Goal: Task Accomplishment & Management: Use online tool/utility

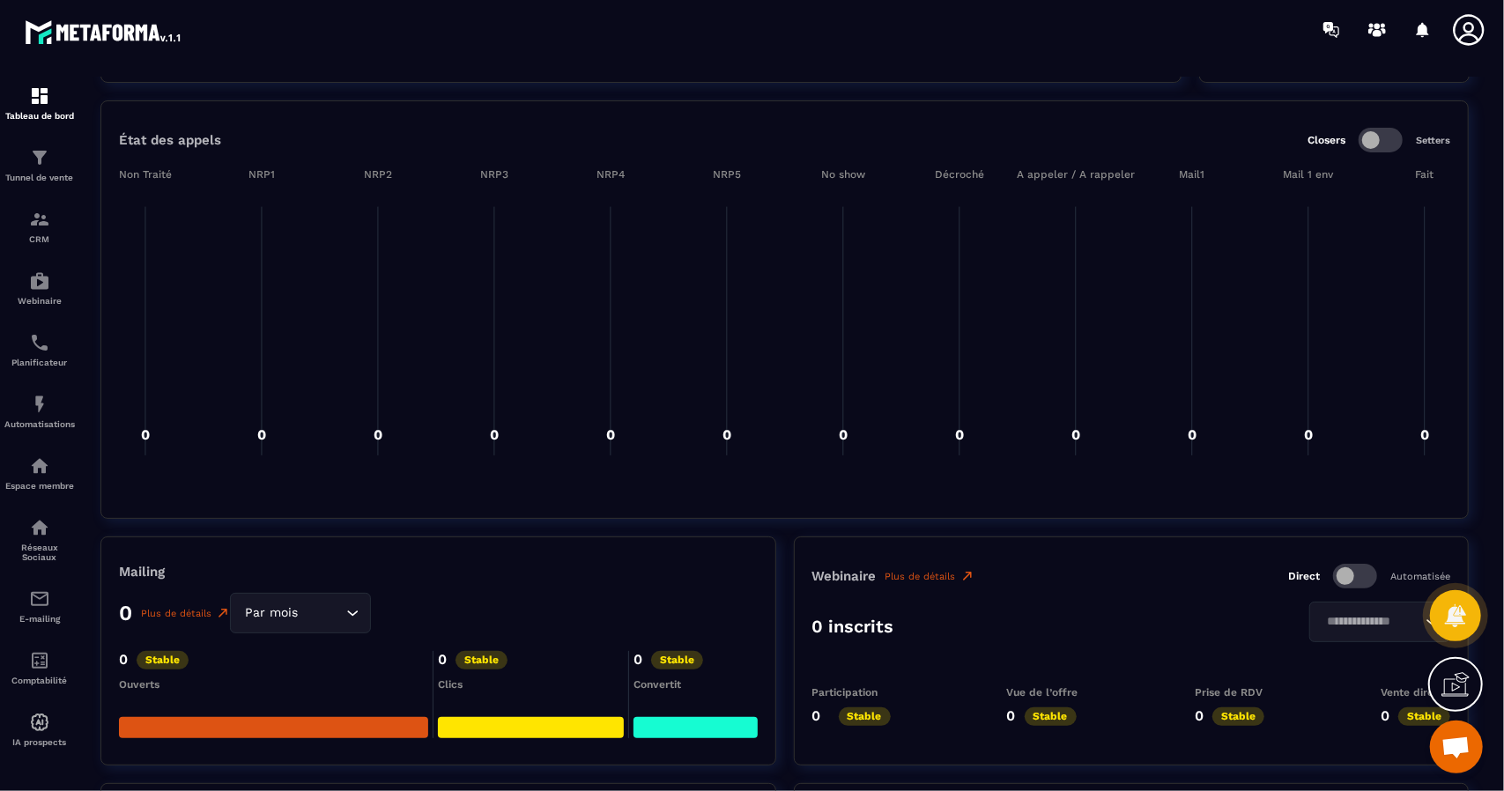
scroll to position [1587, 0]
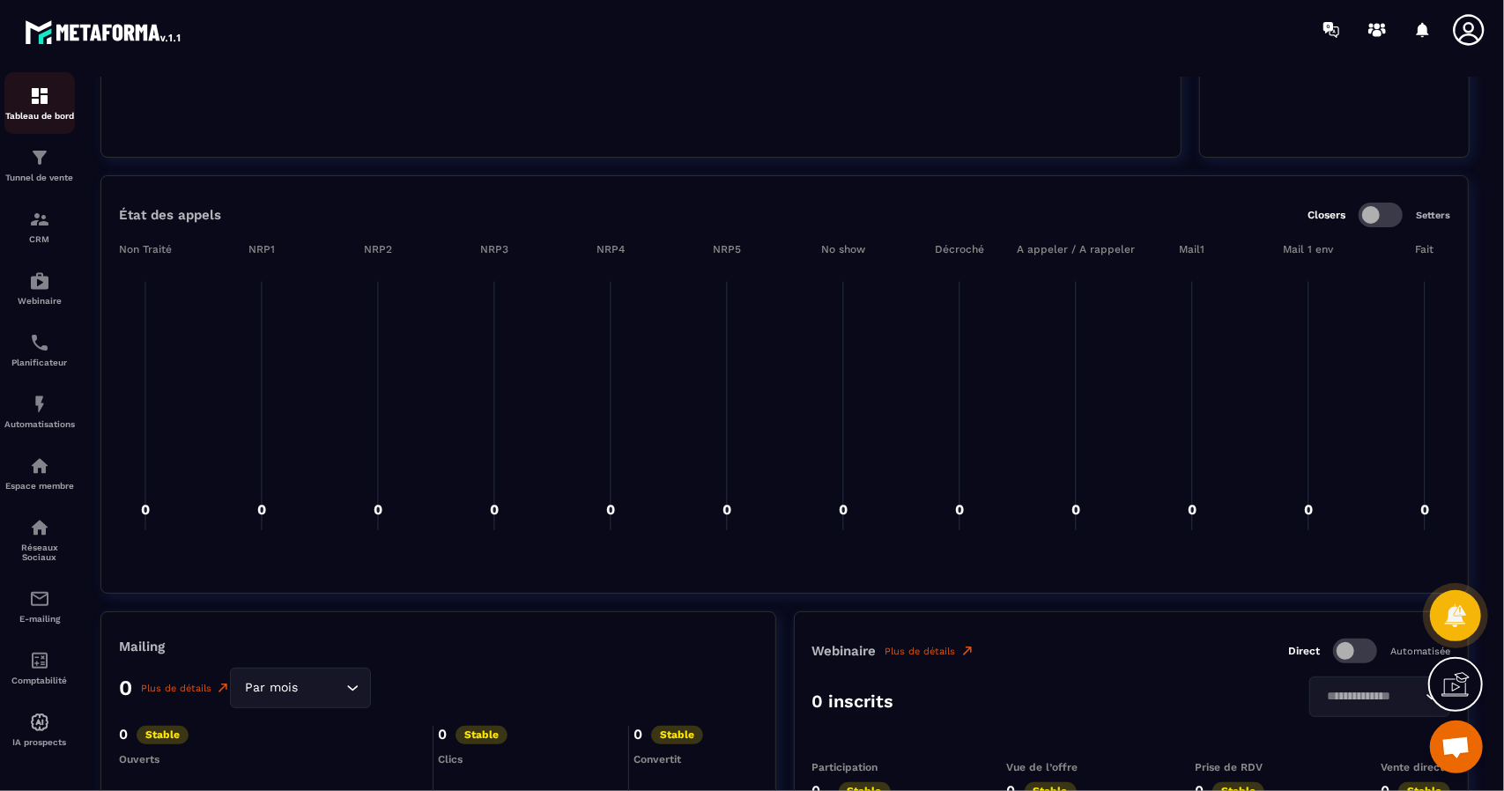
click at [44, 108] on div "Tableau de bord" at bounding box center [39, 102] width 70 height 35
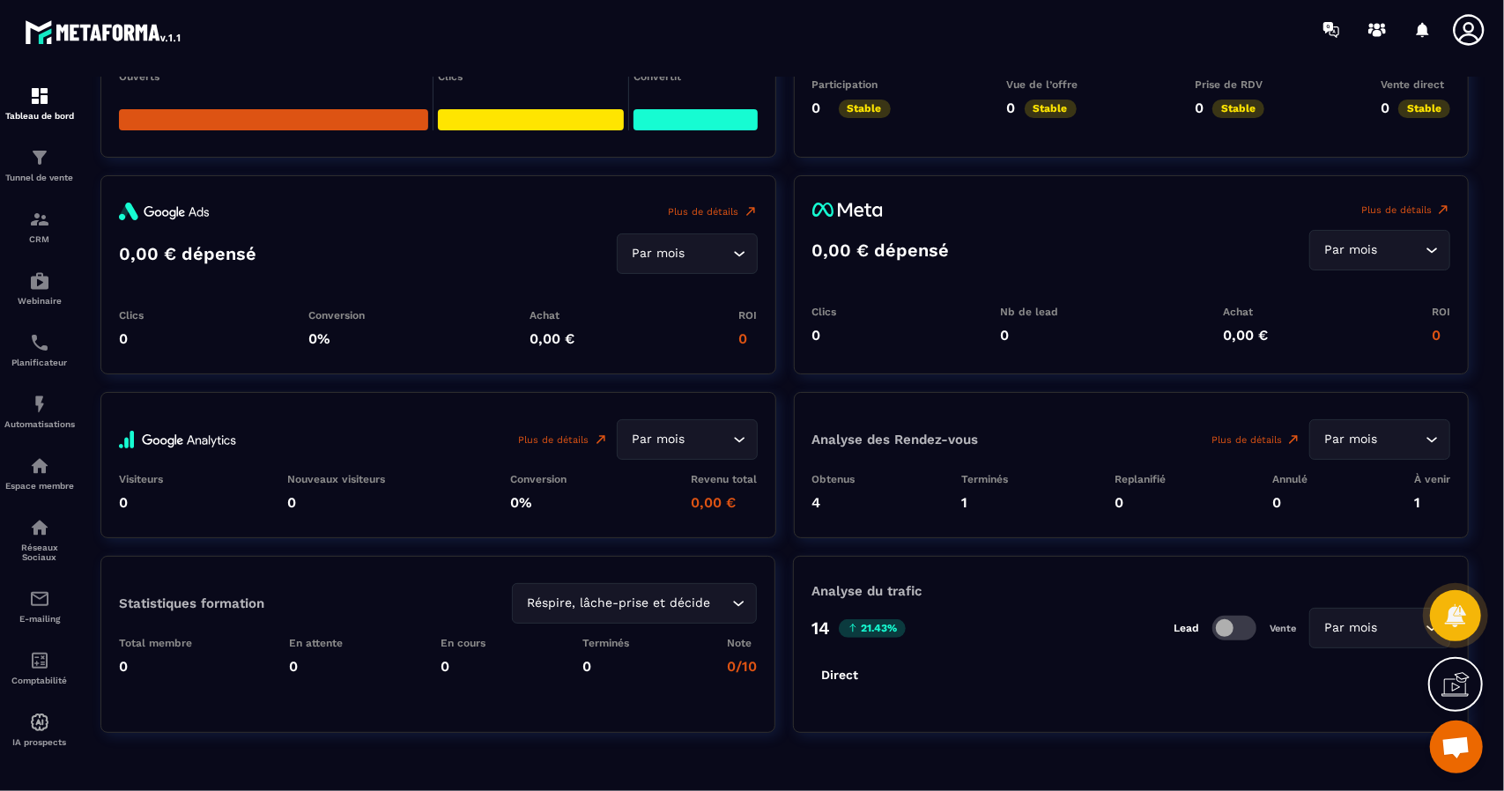
scroll to position [2292, 0]
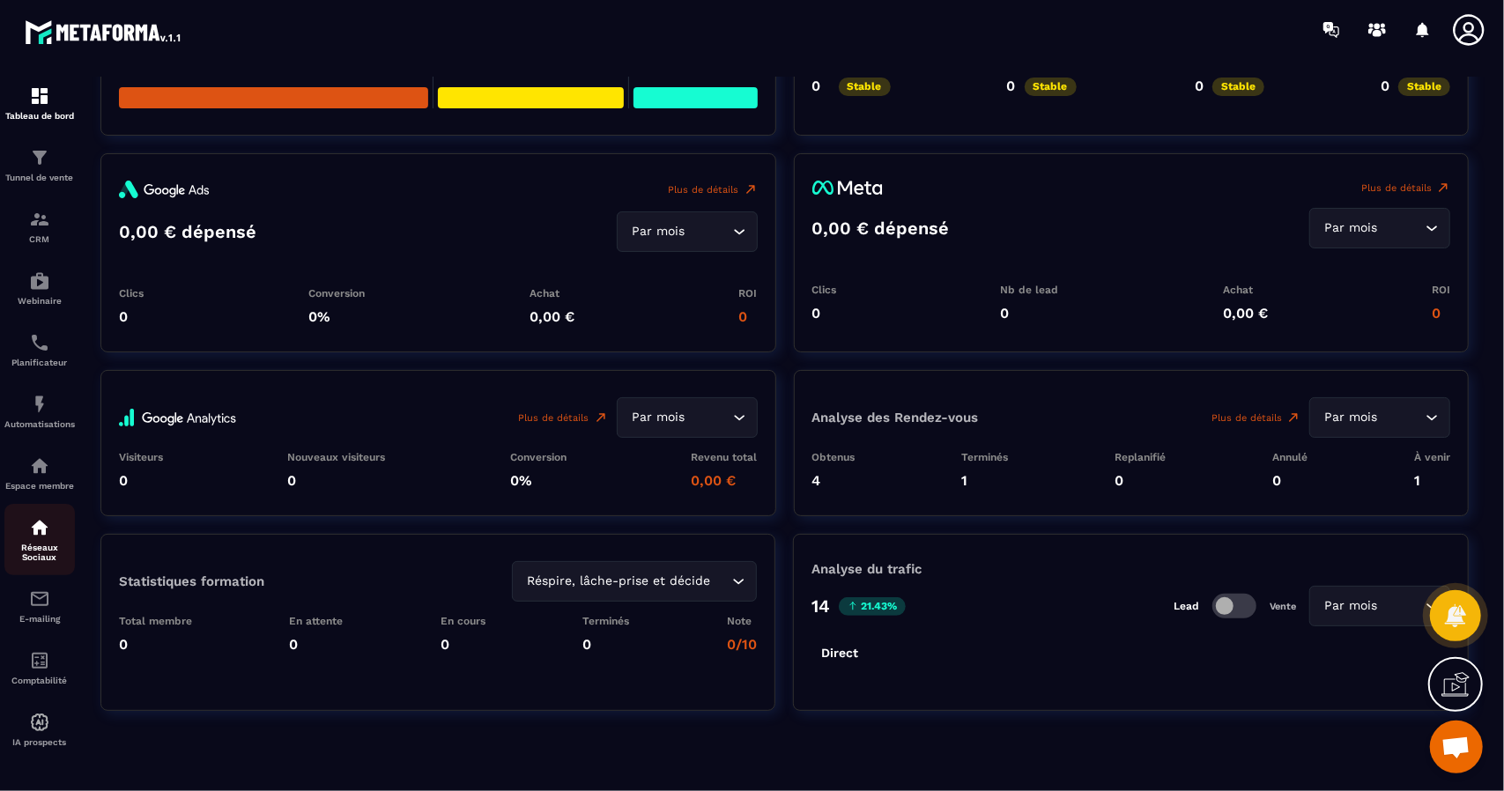
click at [37, 547] on div "Réseaux Sociaux" at bounding box center [39, 539] width 70 height 45
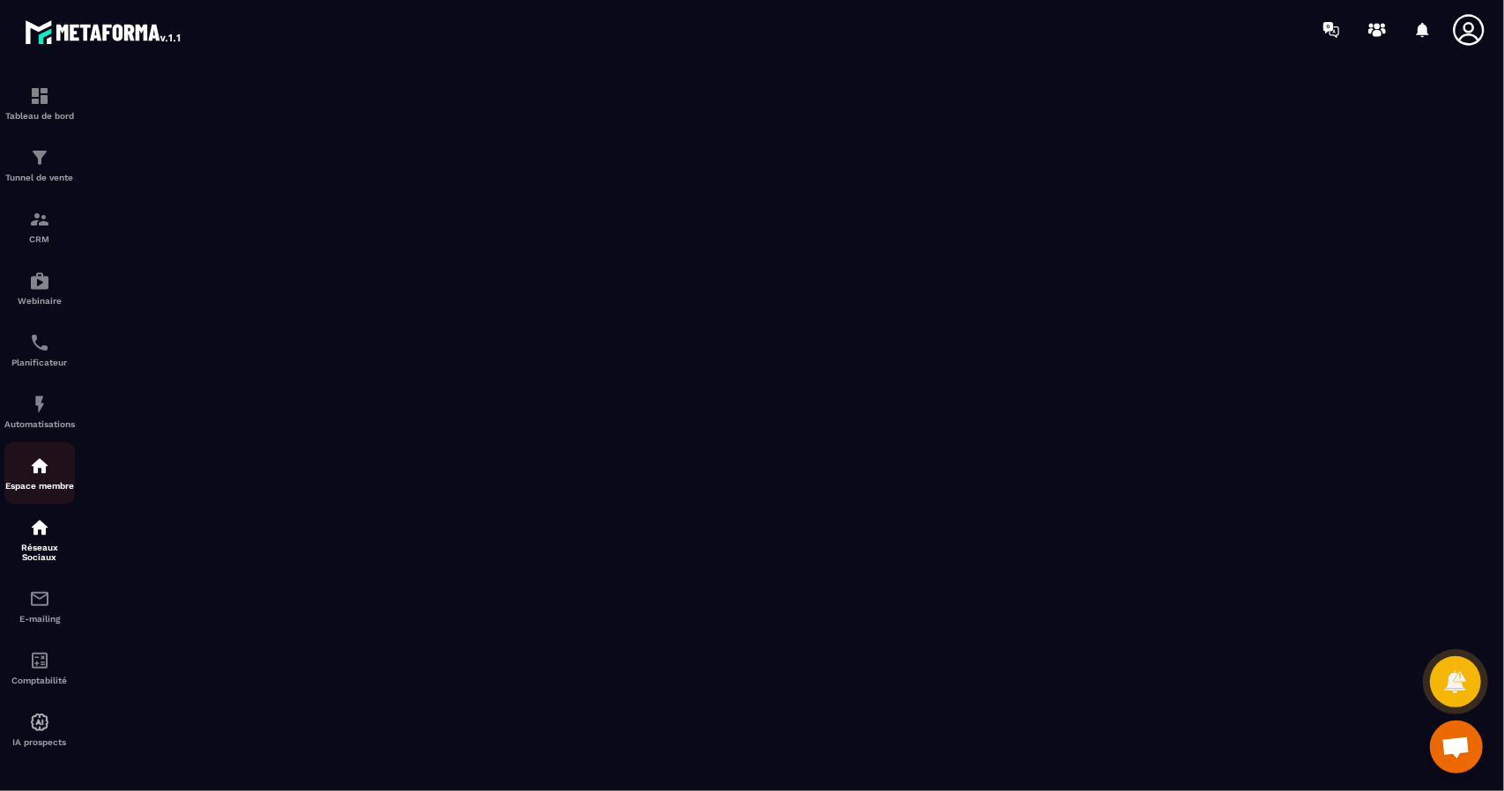
click at [33, 490] on p "Espace membre" at bounding box center [39, 486] width 70 height 10
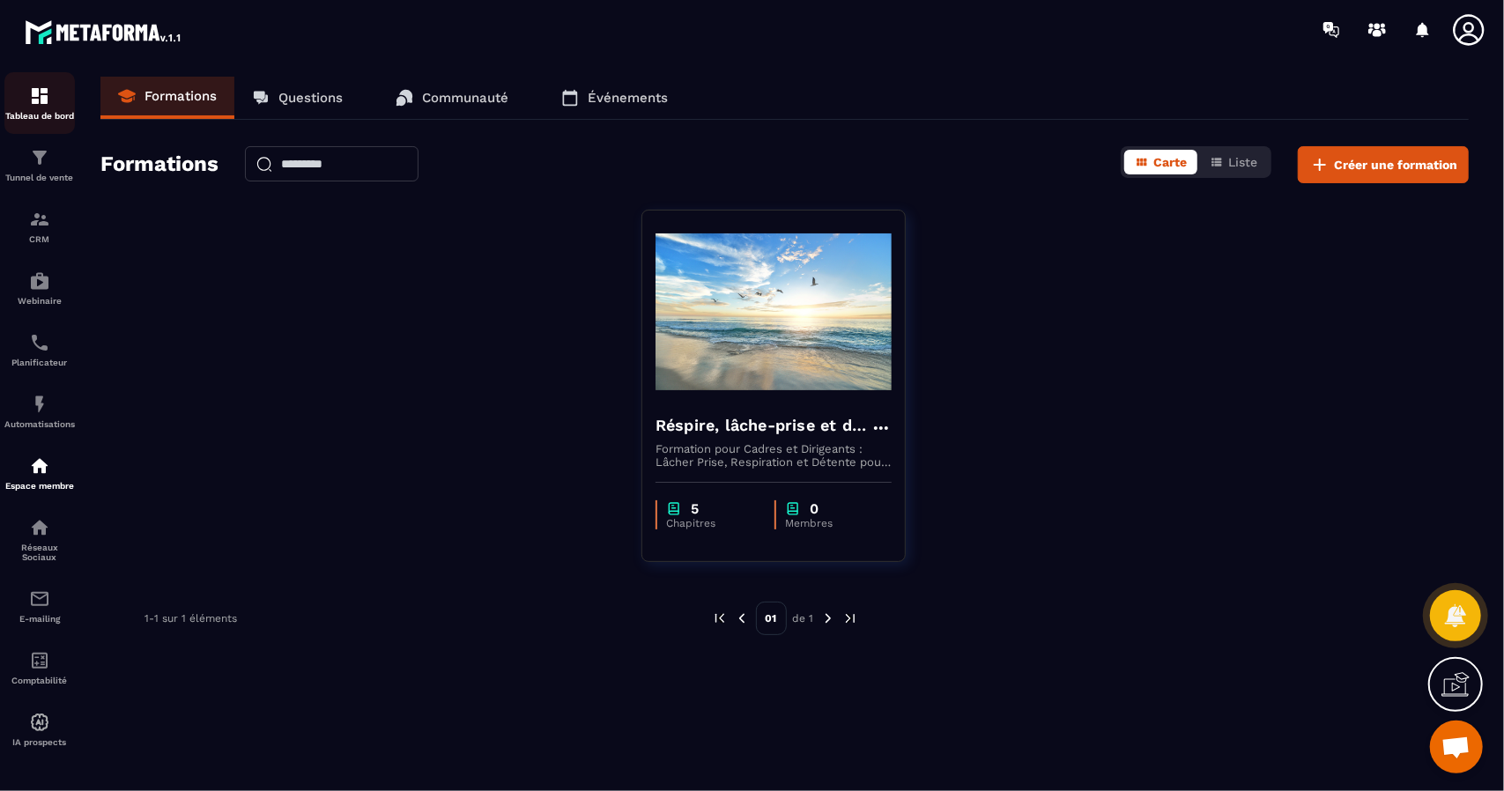
click at [42, 95] on img at bounding box center [39, 95] width 21 height 21
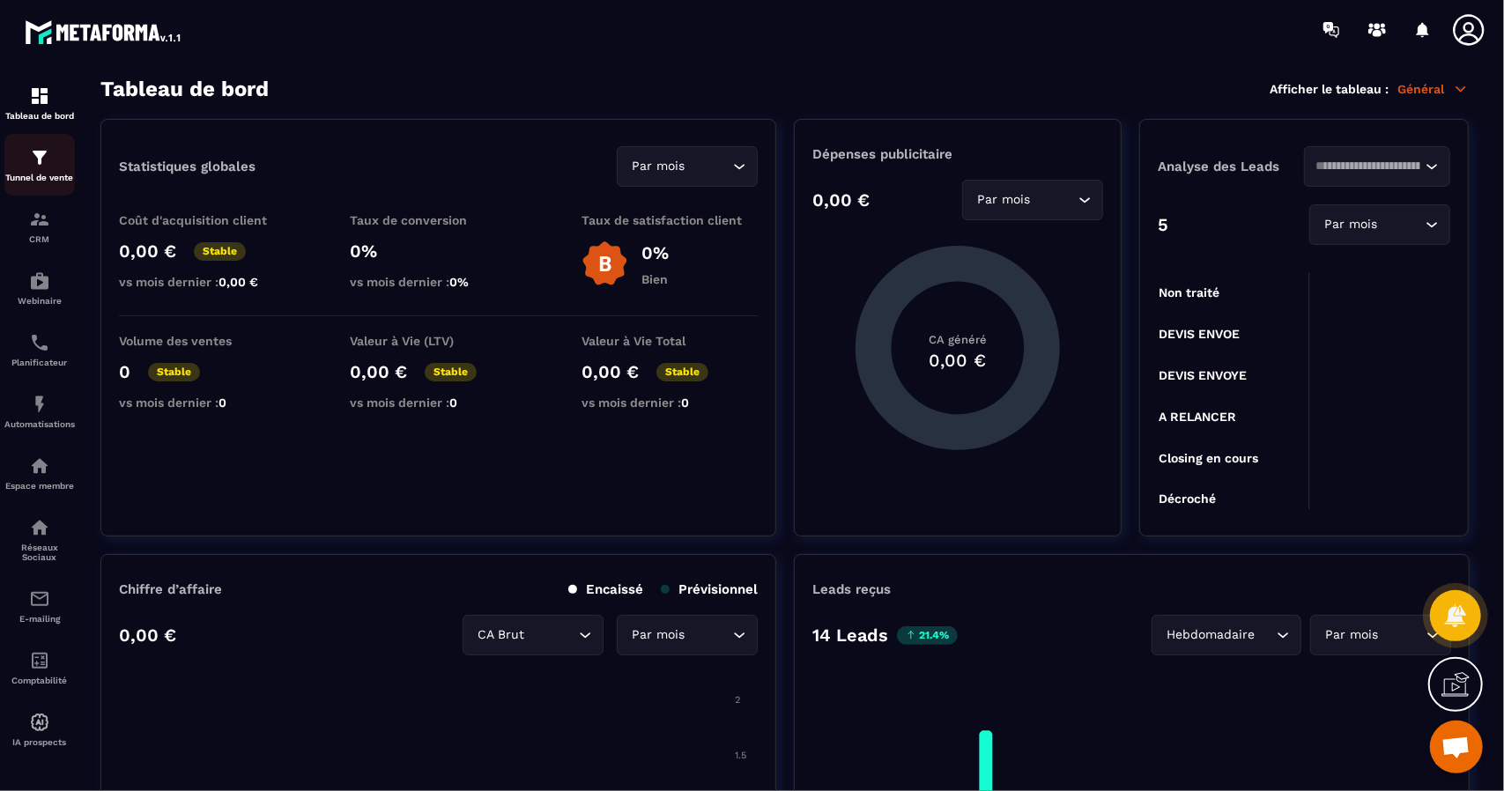
click at [39, 161] on img at bounding box center [39, 157] width 21 height 21
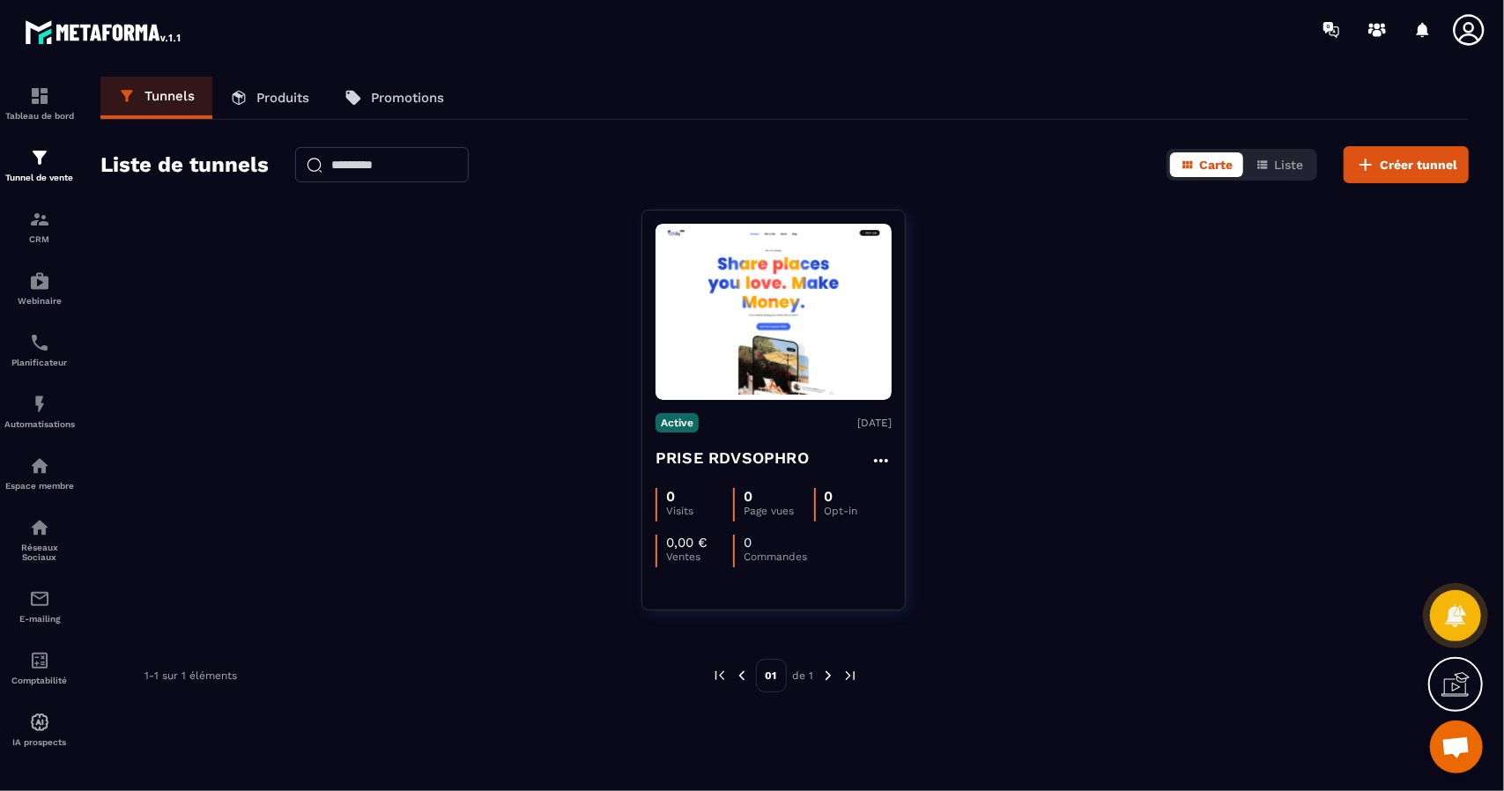
click at [279, 100] on p "Produits" at bounding box center [282, 98] width 53 height 16
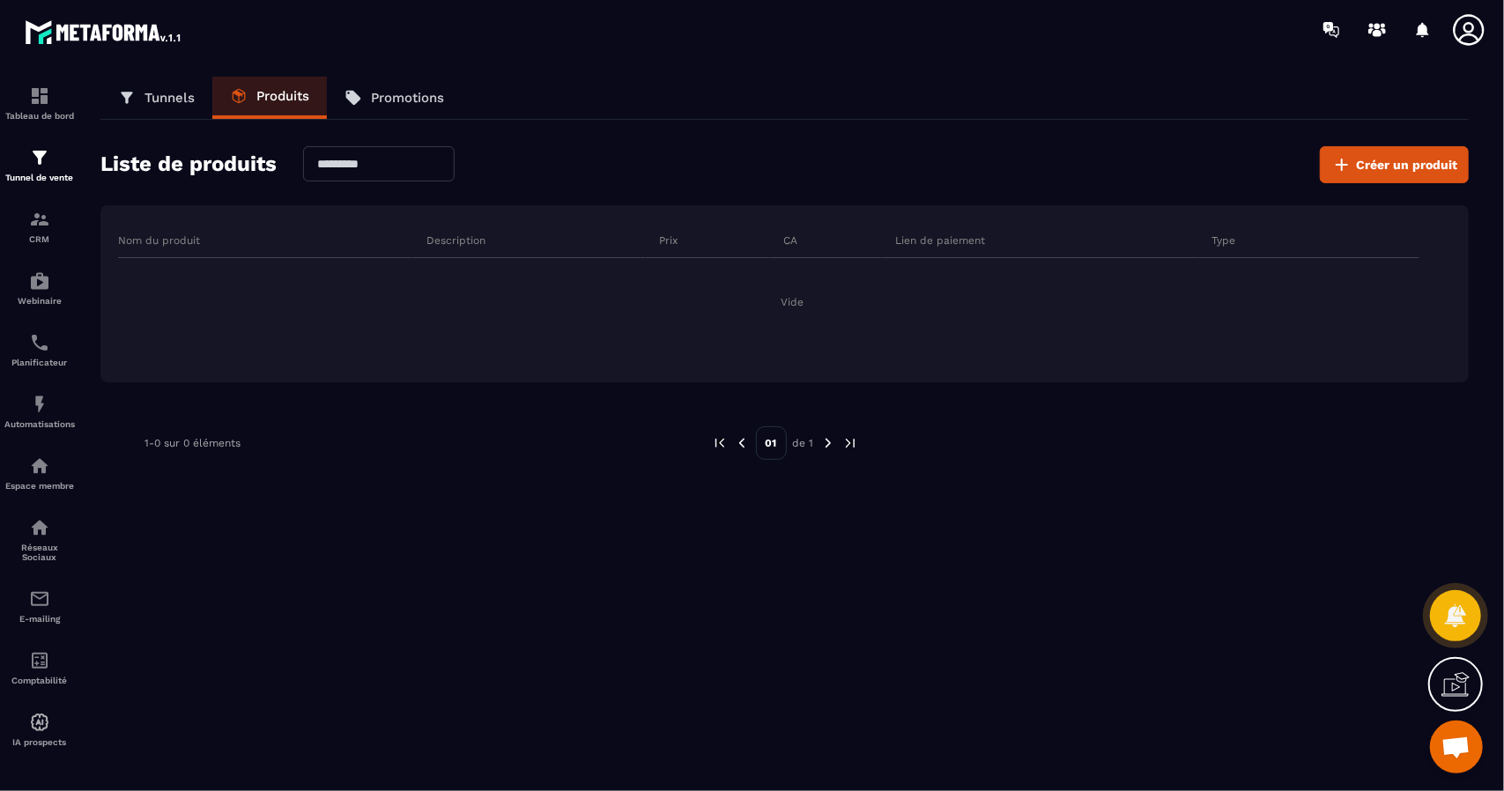
click at [146, 104] on p "Tunnels" at bounding box center [170, 98] width 50 height 16
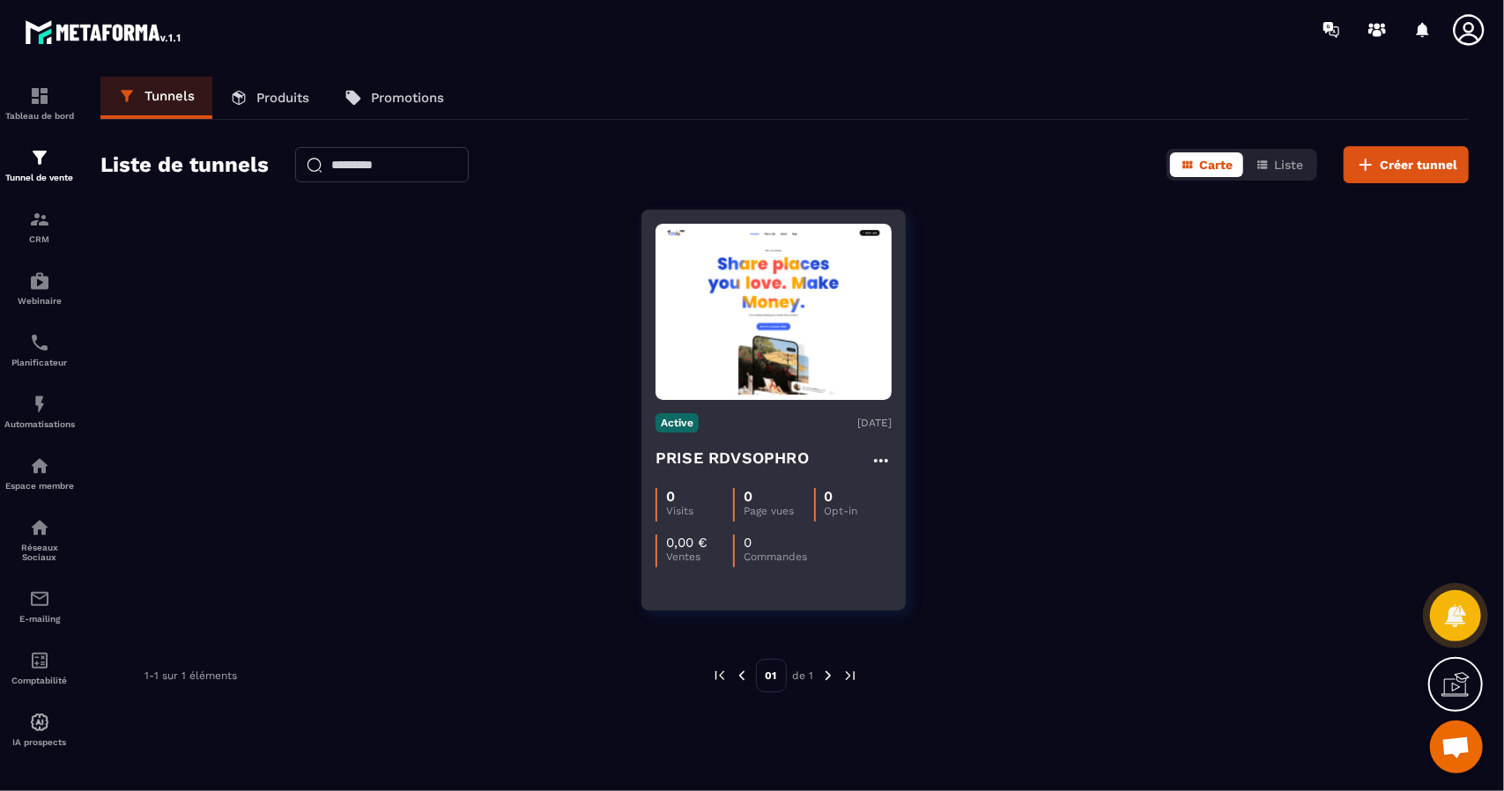
click at [746, 352] on img at bounding box center [774, 312] width 236 height 167
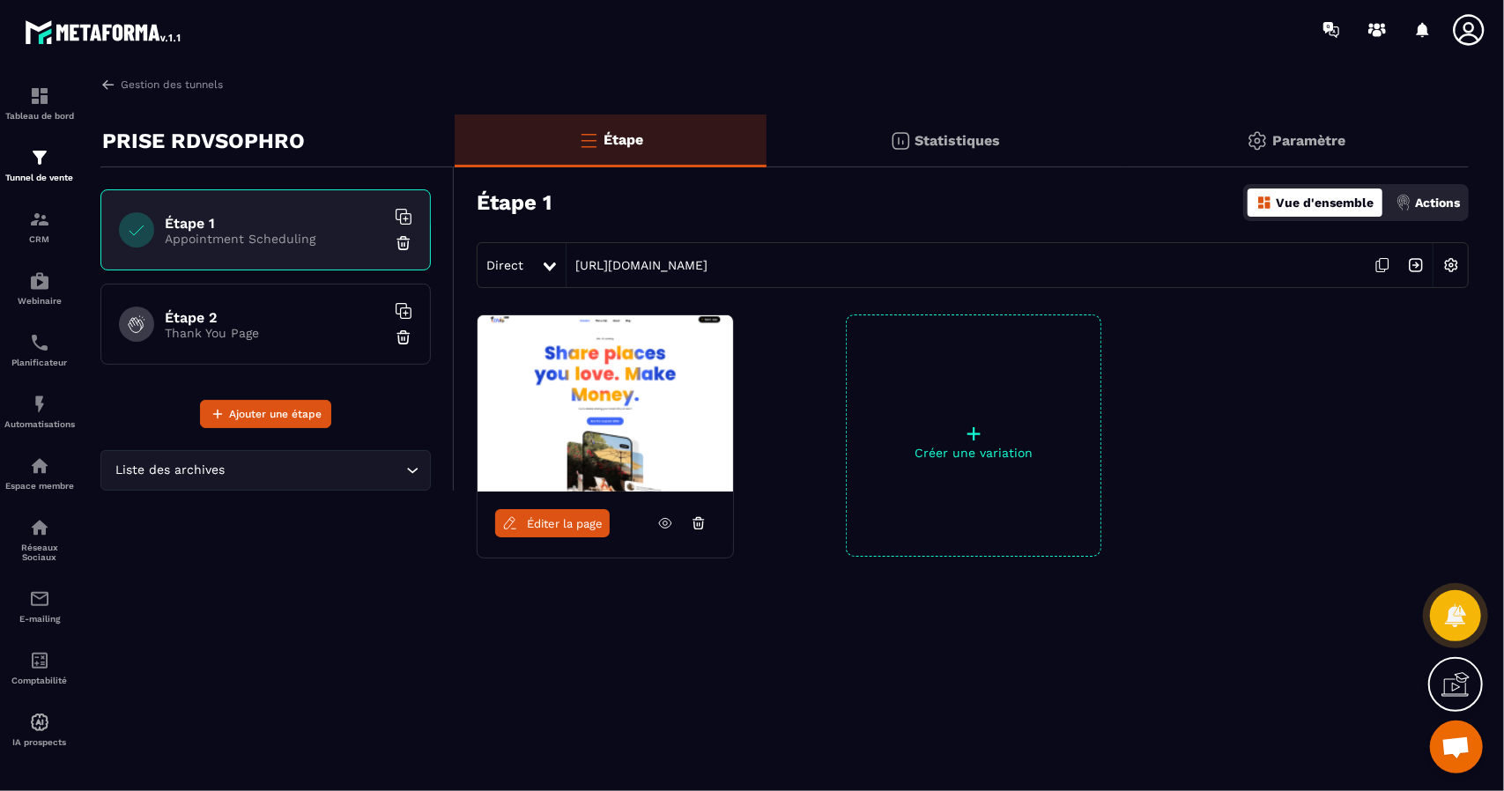
click at [555, 404] on img at bounding box center [606, 403] width 256 height 176
click at [555, 464] on img at bounding box center [606, 403] width 256 height 176
click at [556, 535] on link "Éditer la page" at bounding box center [552, 523] width 115 height 28
